Goal: Navigation & Orientation: Find specific page/section

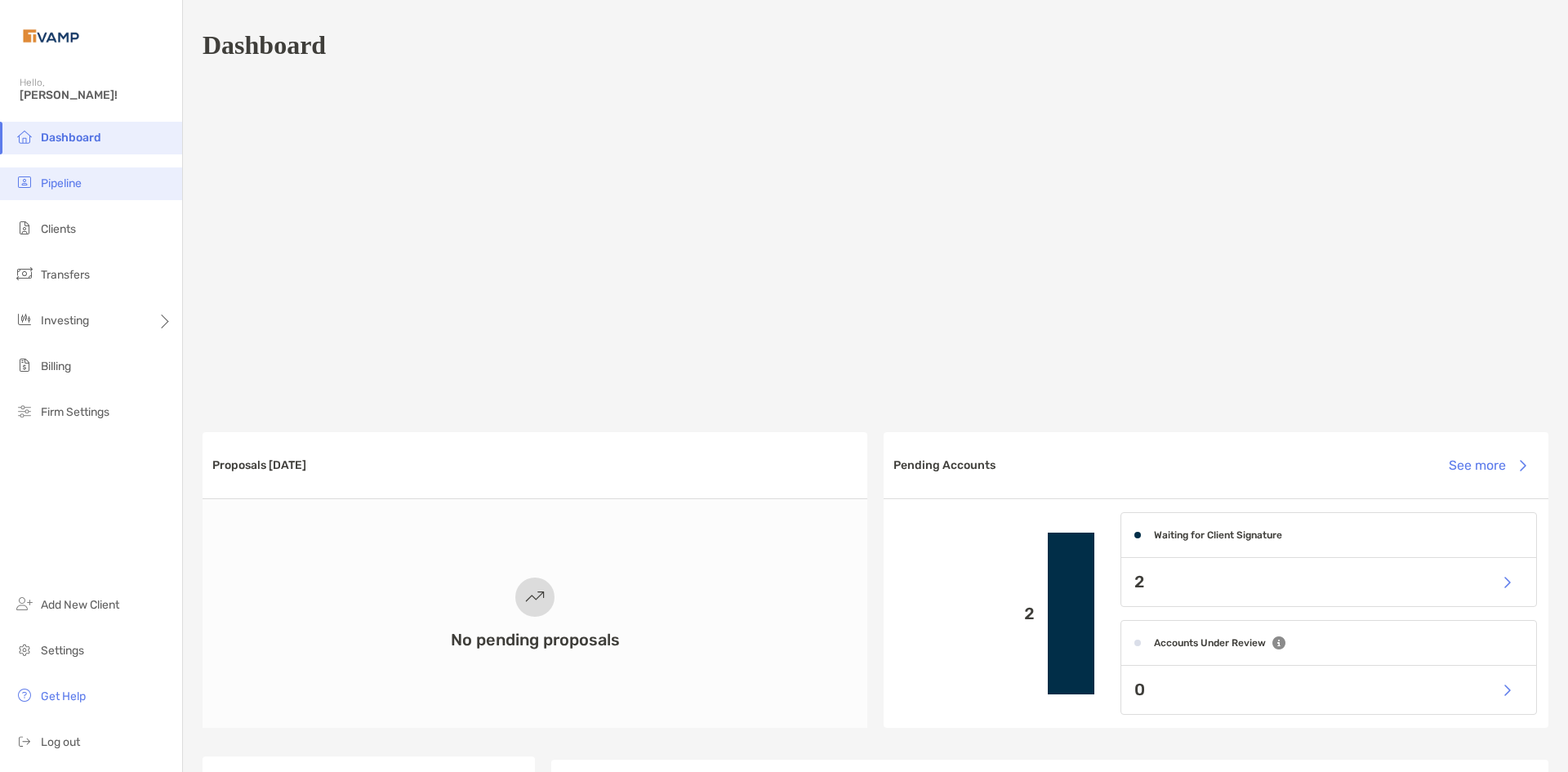
click at [74, 186] on span "Pipeline" at bounding box center [61, 183] width 41 height 14
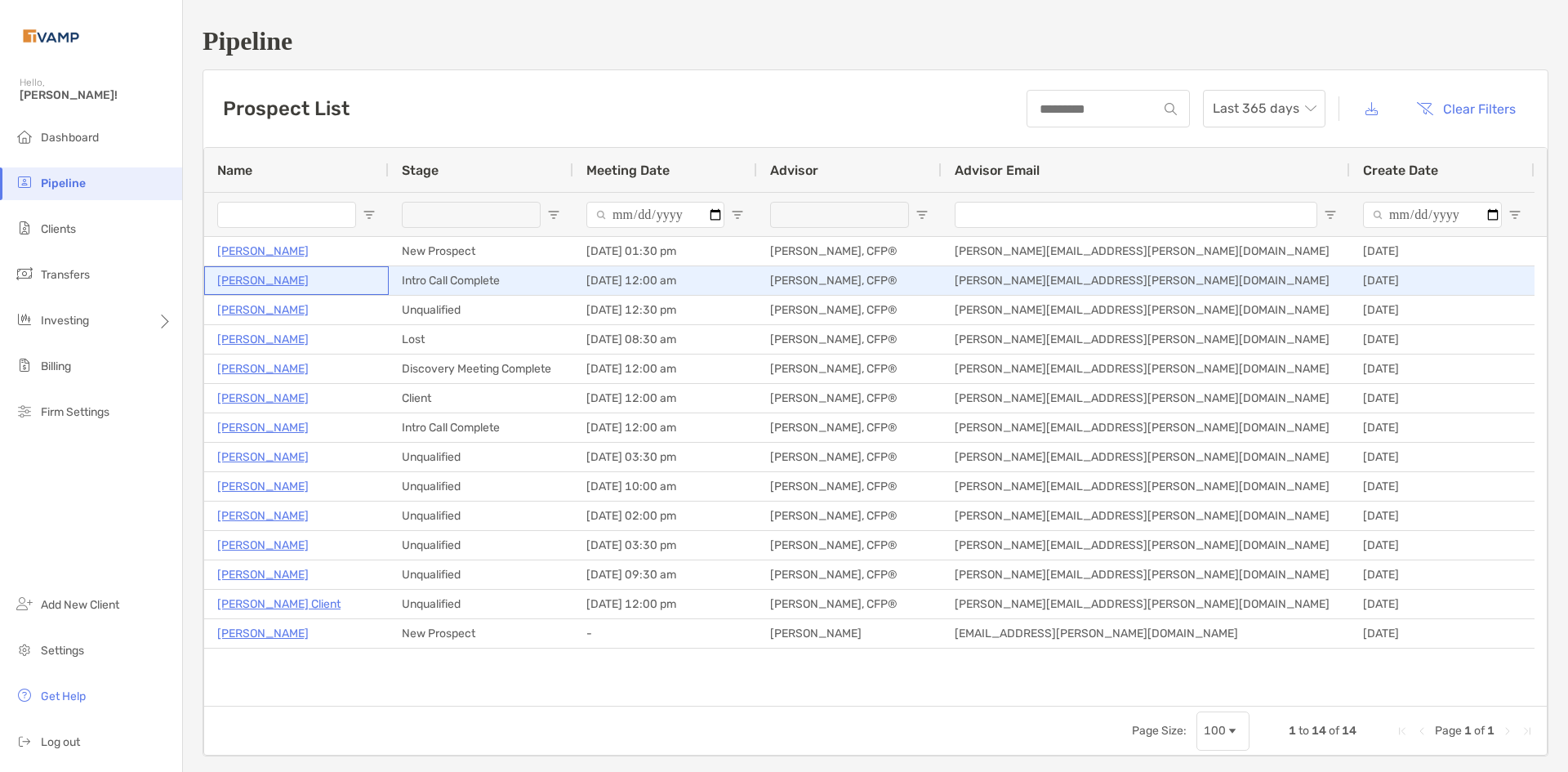
click at [288, 276] on p "Elaine Cashion" at bounding box center [262, 281] width 91 height 20
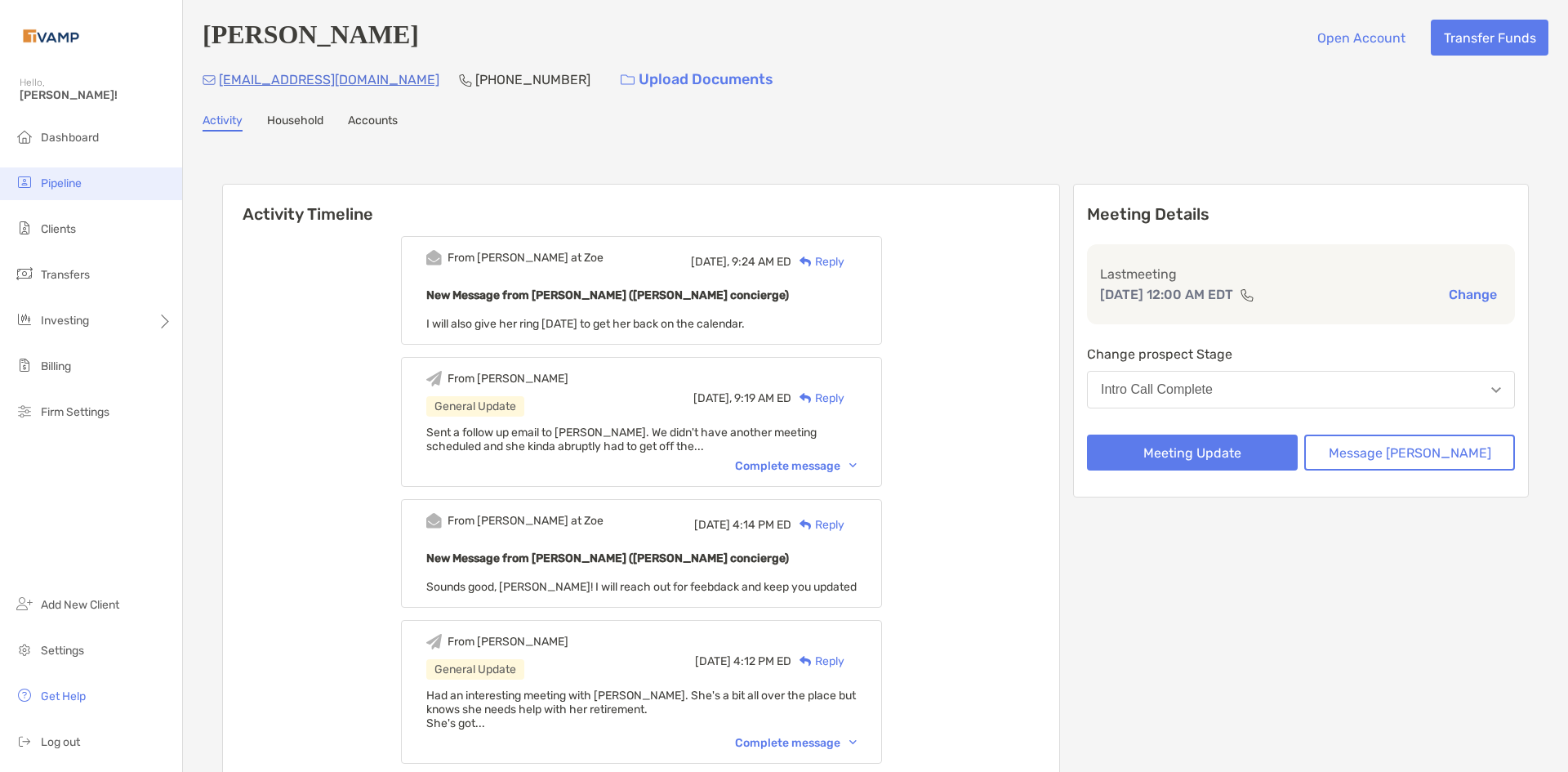
click at [71, 194] on li "Pipeline" at bounding box center [91, 183] width 182 height 32
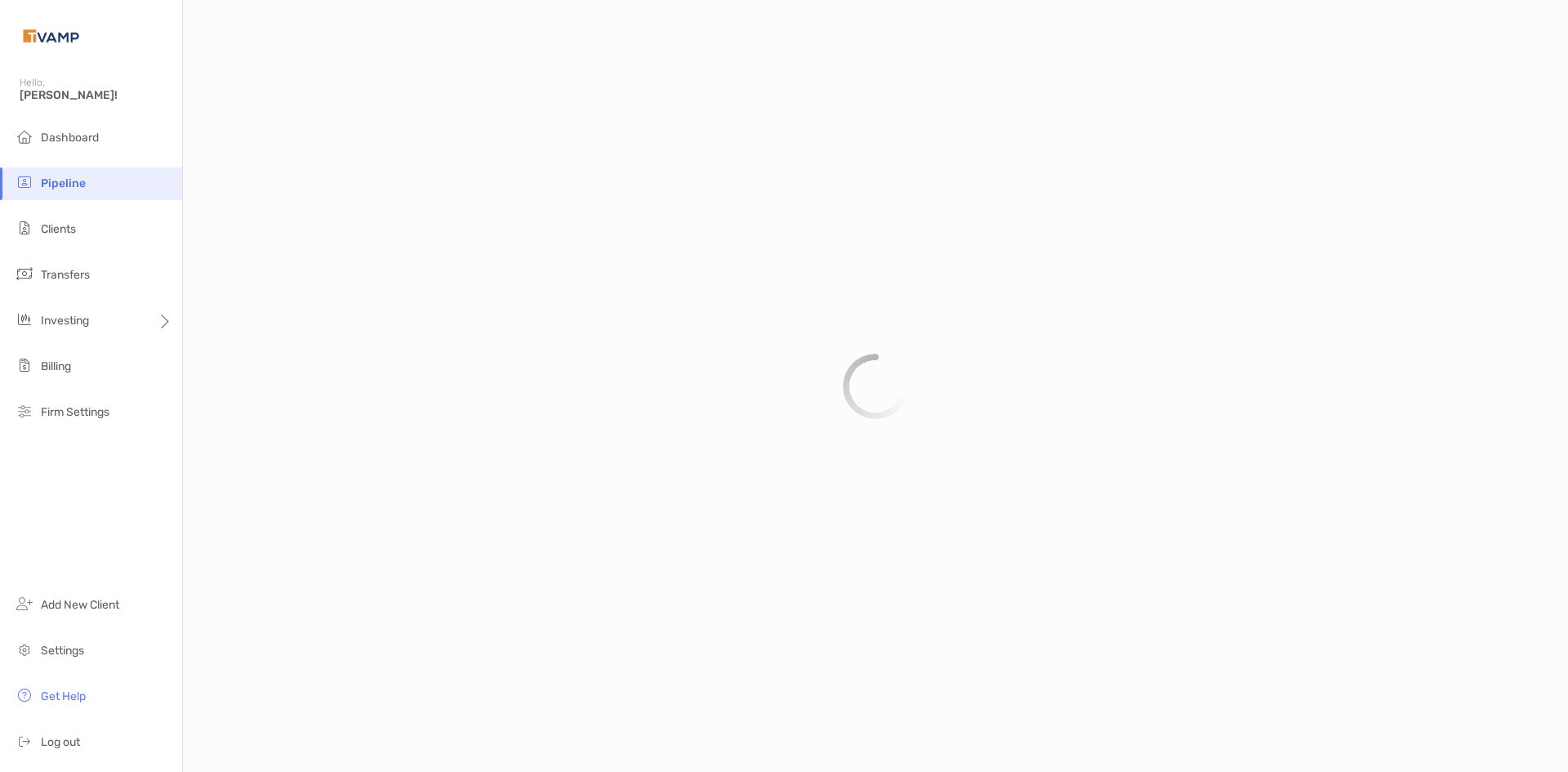
click at [75, 182] on span "Pipeline" at bounding box center [63, 183] width 45 height 14
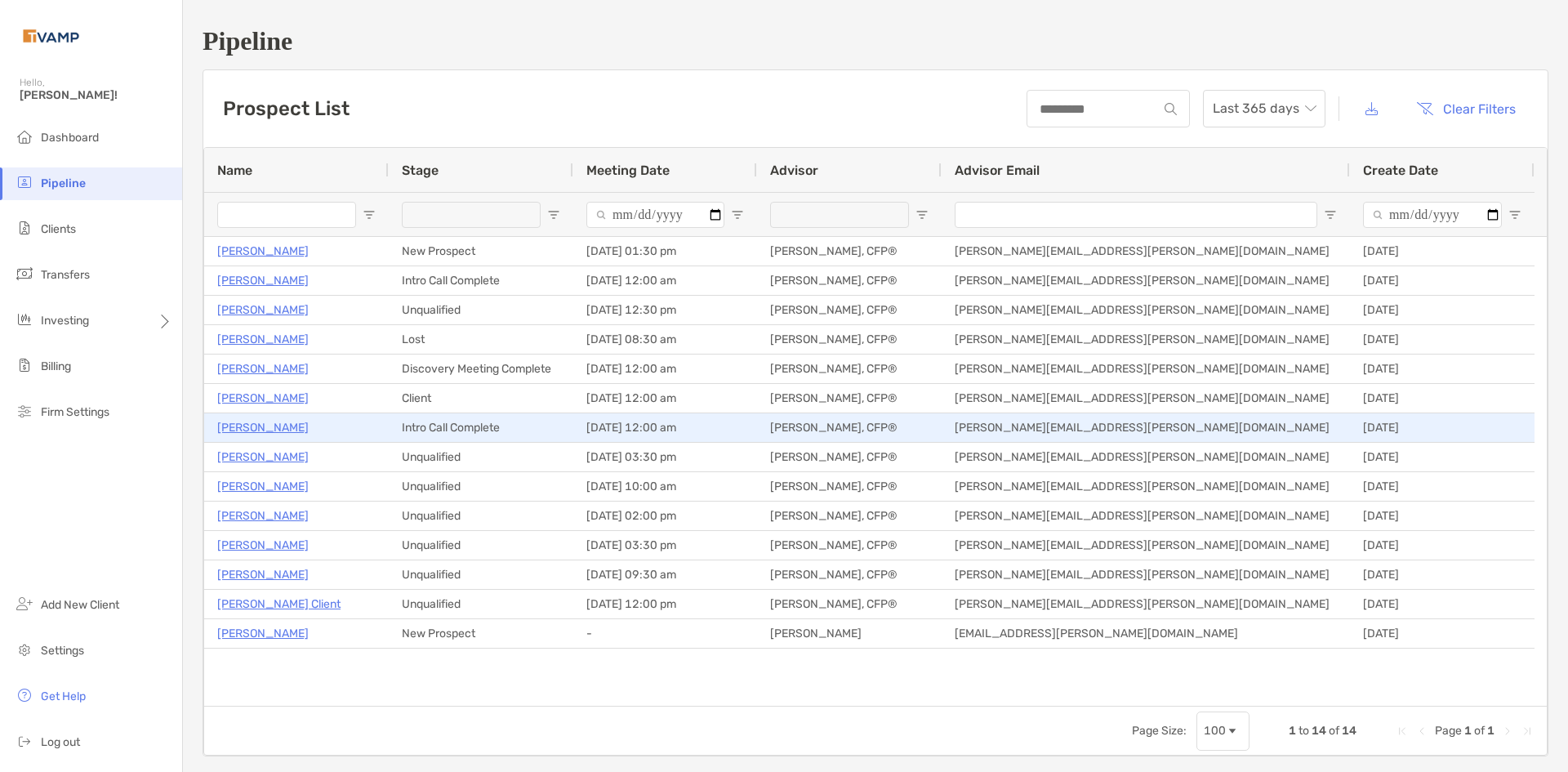
click at [244, 418] on p "John Iozzia" at bounding box center [262, 428] width 91 height 20
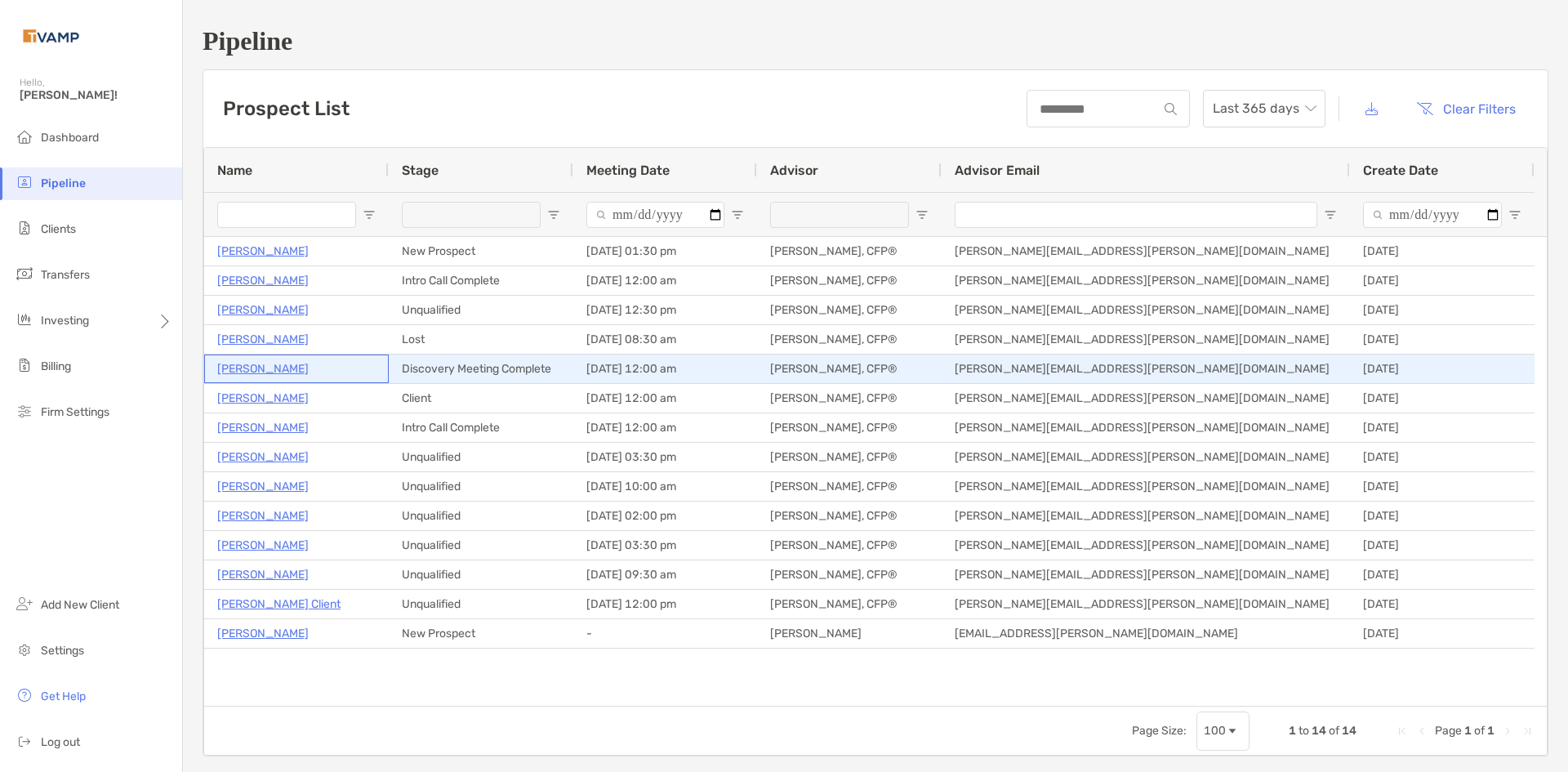
click at [248, 370] on p "[PERSON_NAME]" at bounding box center [262, 369] width 91 height 20
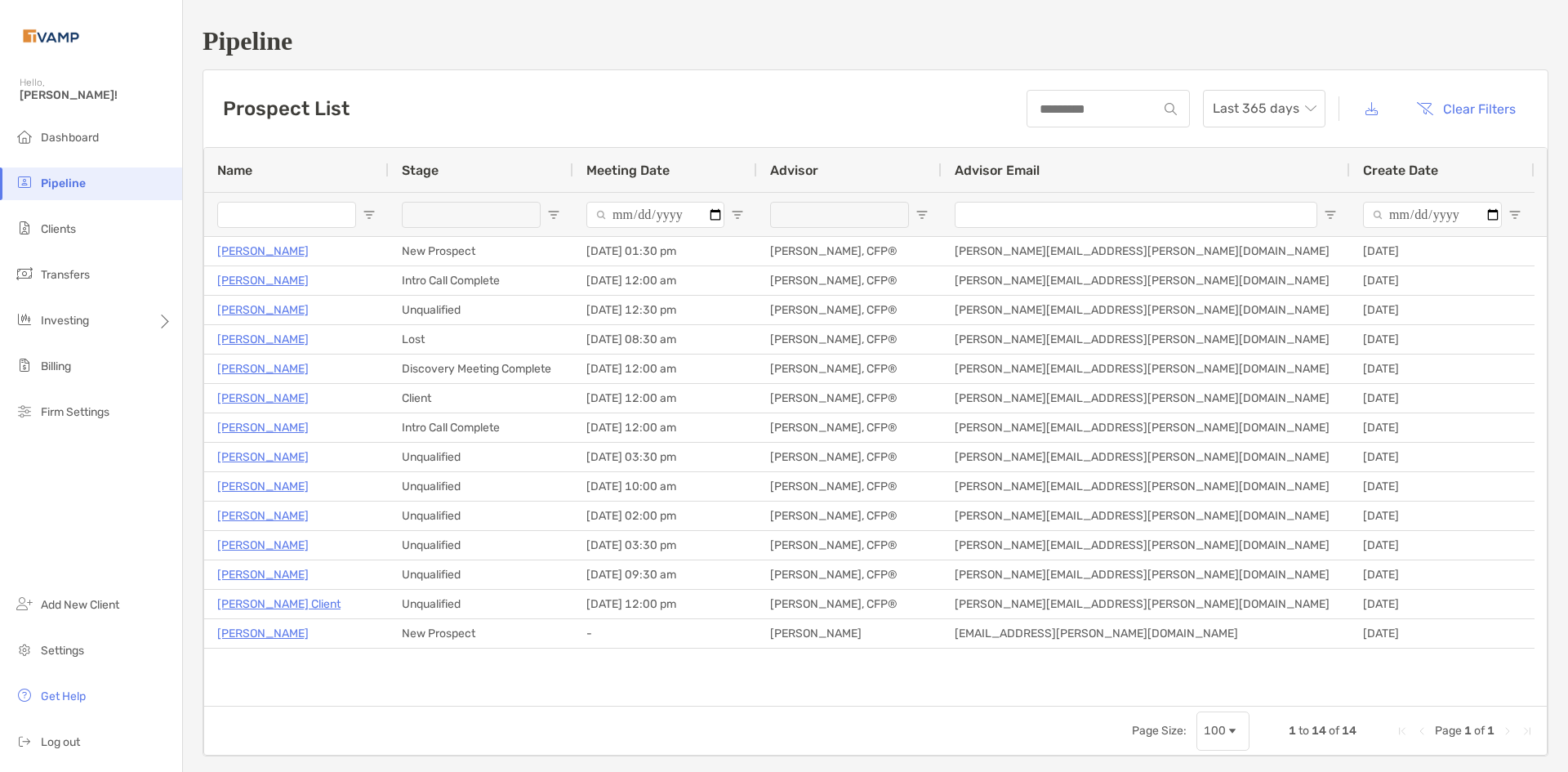
drag, startPoint x: 988, startPoint y: 1, endPoint x: 818, endPoint y: 18, distance: 170.8
click at [810, 43] on div "Pipeline Prospect List Last 365 days Clear Filters 1 to 14 of 14. Page 1 of 1 N…" at bounding box center [875, 391] width 1385 height 783
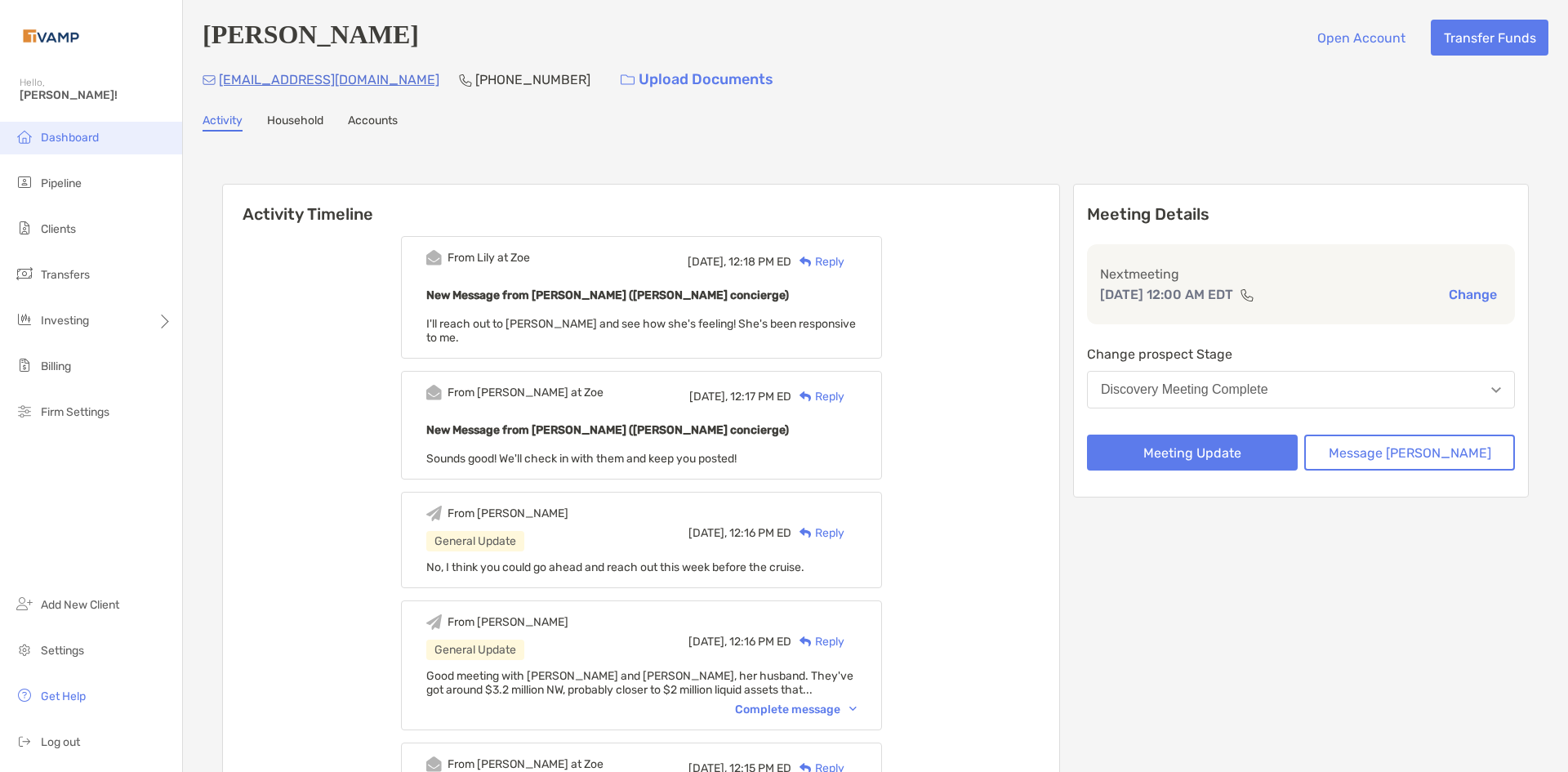
click at [53, 143] on span "Dashboard" at bounding box center [69, 137] width 58 height 14
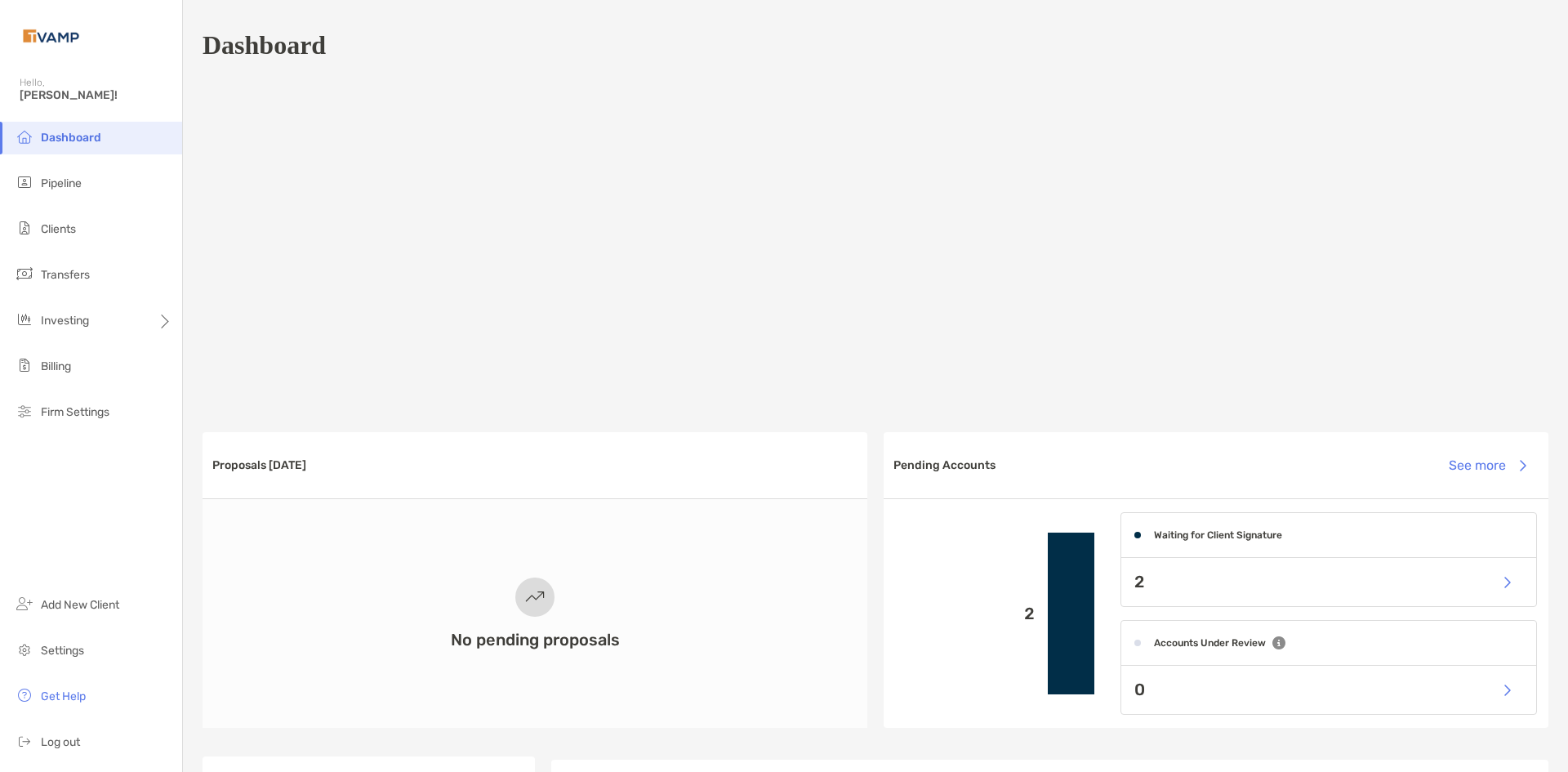
drag, startPoint x: 1383, startPoint y: 548, endPoint x: 1465, endPoint y: 569, distance: 84.6
click at [1384, 550] on div "Waiting for Client Signature" at bounding box center [1328, 535] width 415 height 45
click at [1494, 580] on button "button" at bounding box center [1506, 582] width 33 height 35
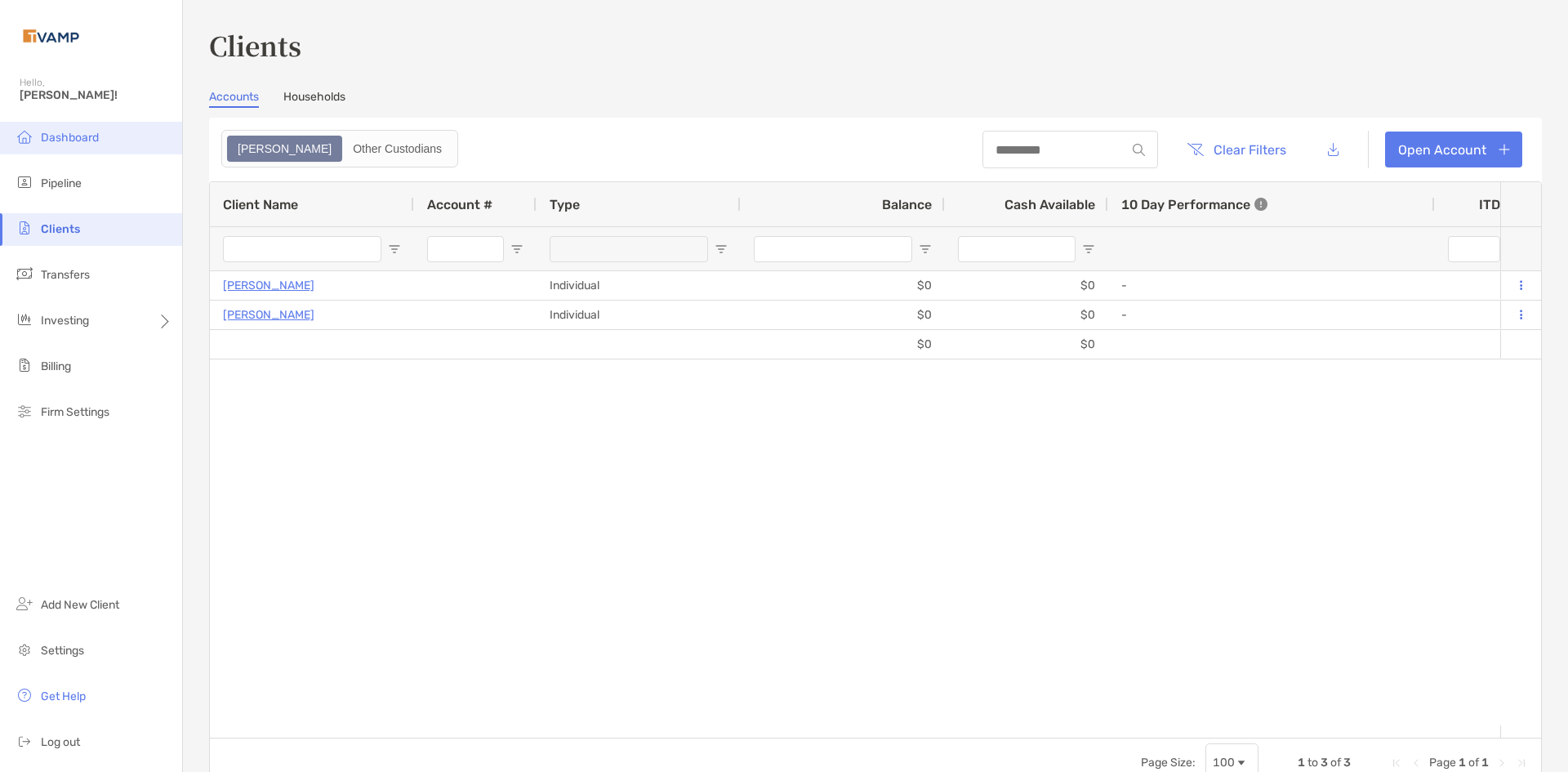
click at [60, 143] on span "Dashboard" at bounding box center [69, 137] width 58 height 14
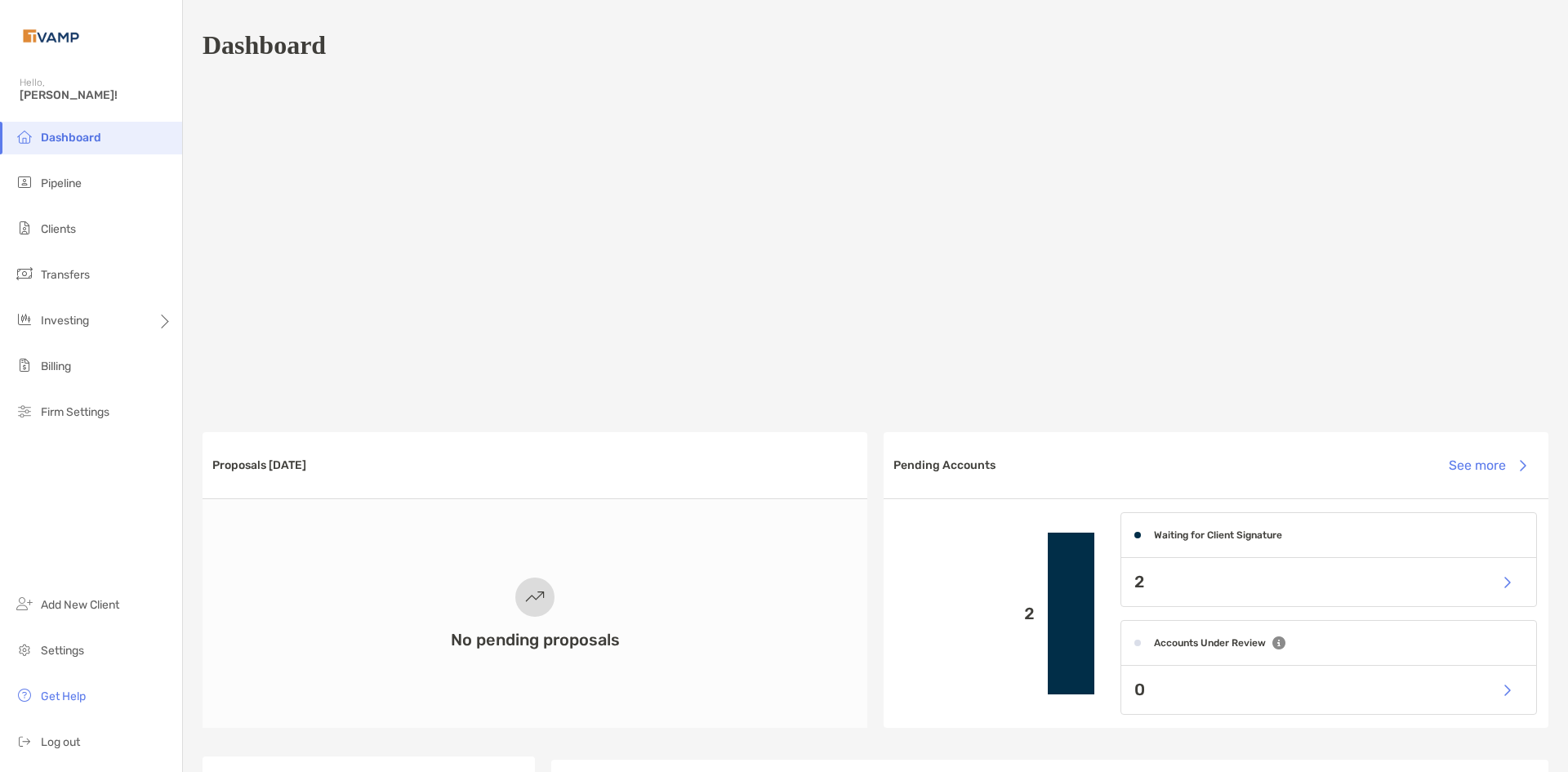
click at [74, 132] on span "Dashboard" at bounding box center [70, 137] width 60 height 14
drag, startPoint x: 74, startPoint y: 132, endPoint x: 79, endPoint y: 139, distance: 8.6
drag, startPoint x: 79, startPoint y: 139, endPoint x: 533, endPoint y: 57, distance: 461.3
click at [533, 57] on div "Dashboard" at bounding box center [875, 44] width 1345 height 38
